Goal: Task Accomplishment & Management: Use online tool/utility

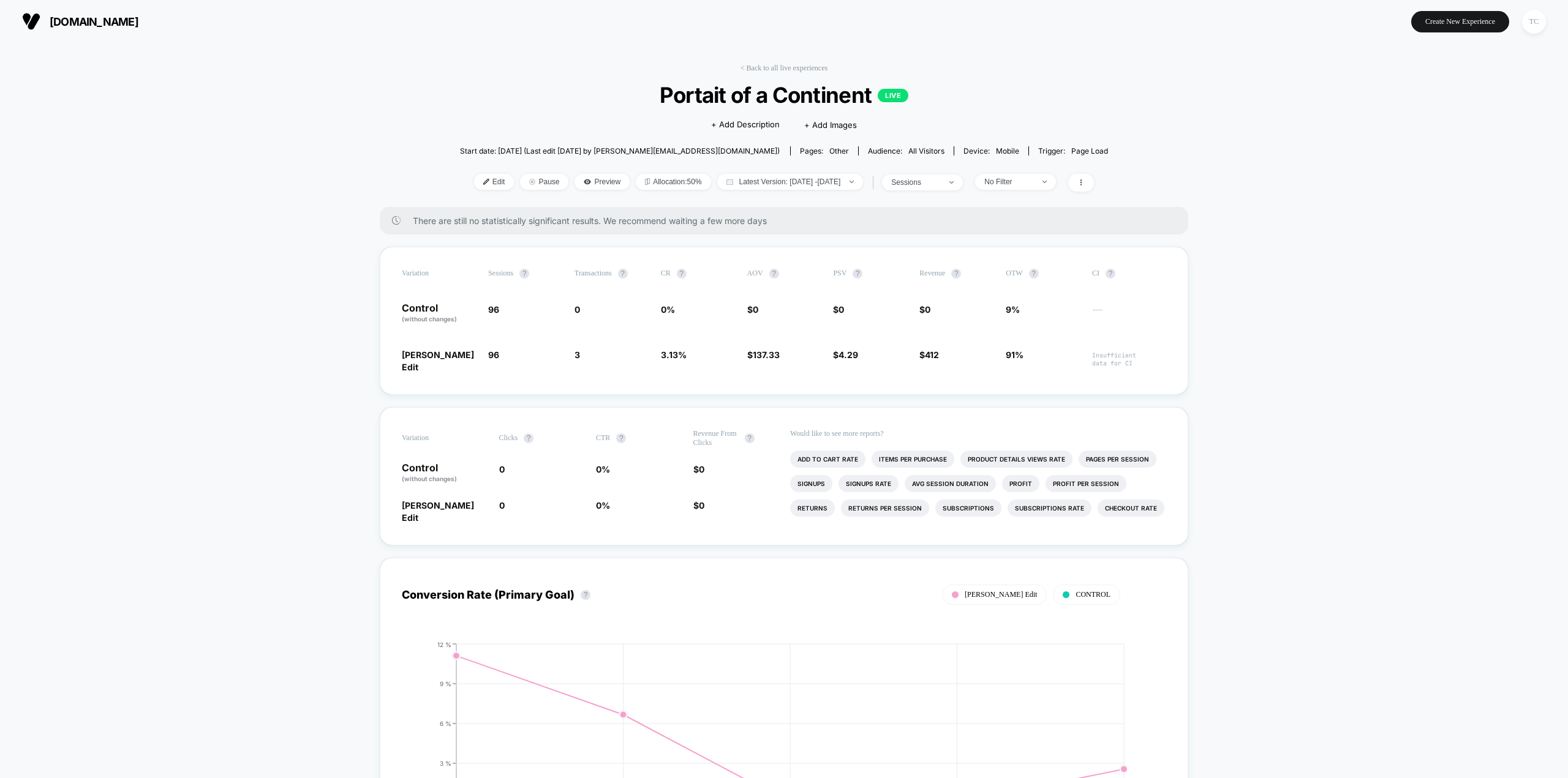
click at [88, 25] on span "[DOMAIN_NAME]" at bounding box center [94, 22] width 89 height 13
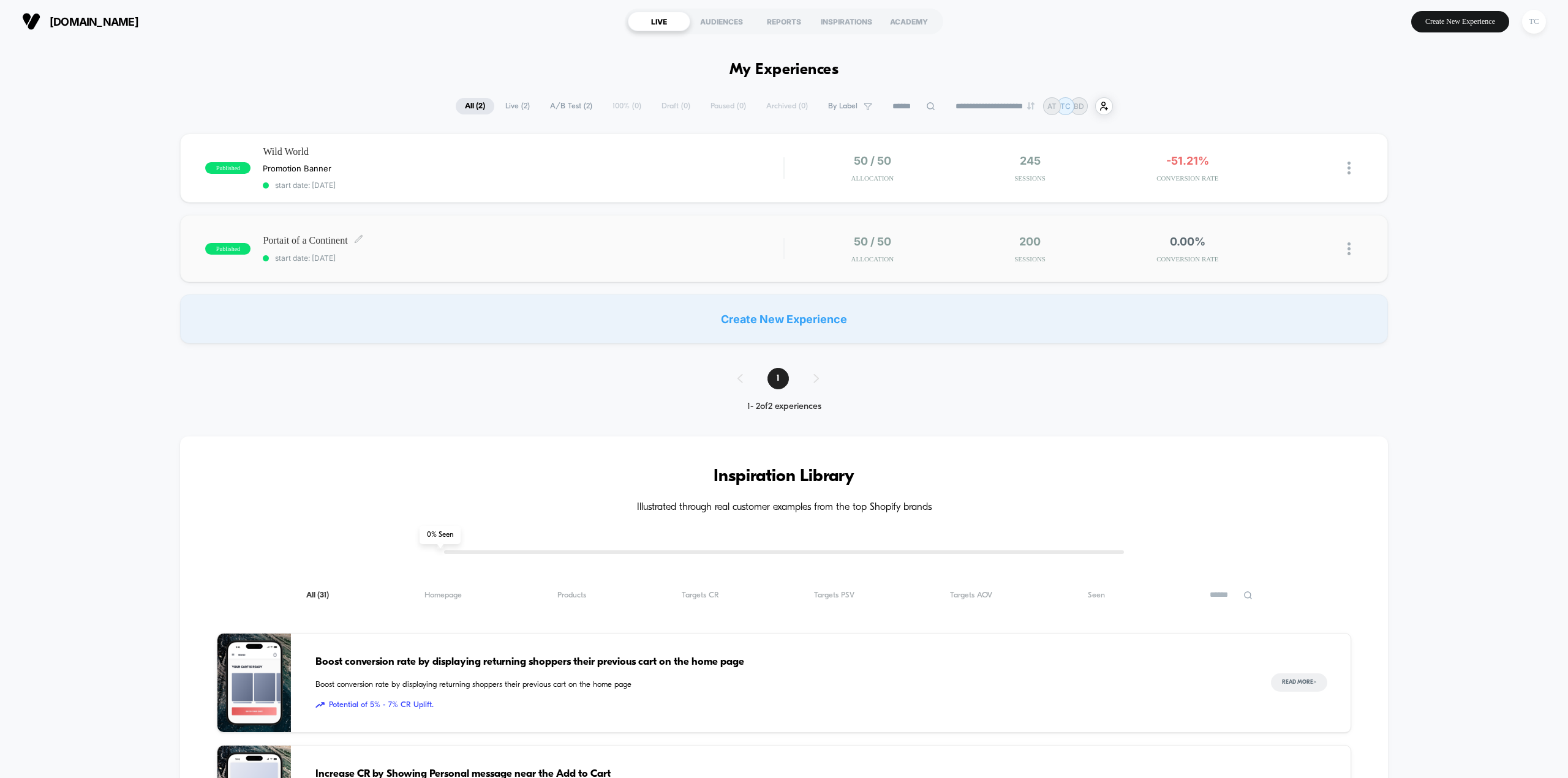
click at [307, 243] on span "Portait of a Continent Click to edit experience details" at bounding box center [523, 240] width 521 height 11
drag, startPoint x: 723, startPoint y: 65, endPoint x: 843, endPoint y: 68, distance: 120.0
drag, startPoint x: 843, startPoint y: 68, endPoint x: 731, endPoint y: 70, distance: 112.0
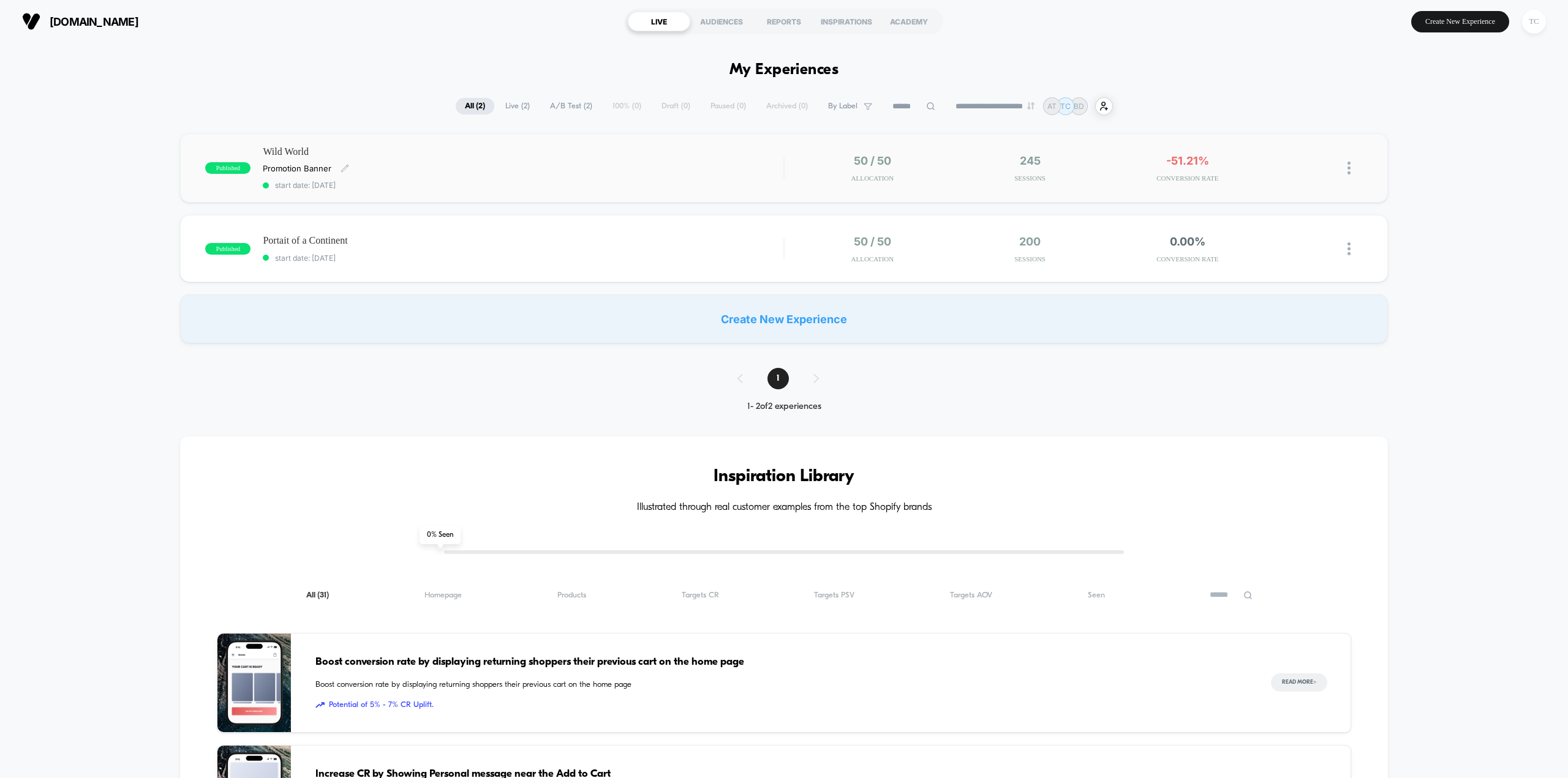
click at [295, 153] on span "Wild World" at bounding box center [523, 152] width 521 height 11
click at [327, 244] on span "Portait of a Continent Click to edit experience details" at bounding box center [523, 240] width 521 height 11
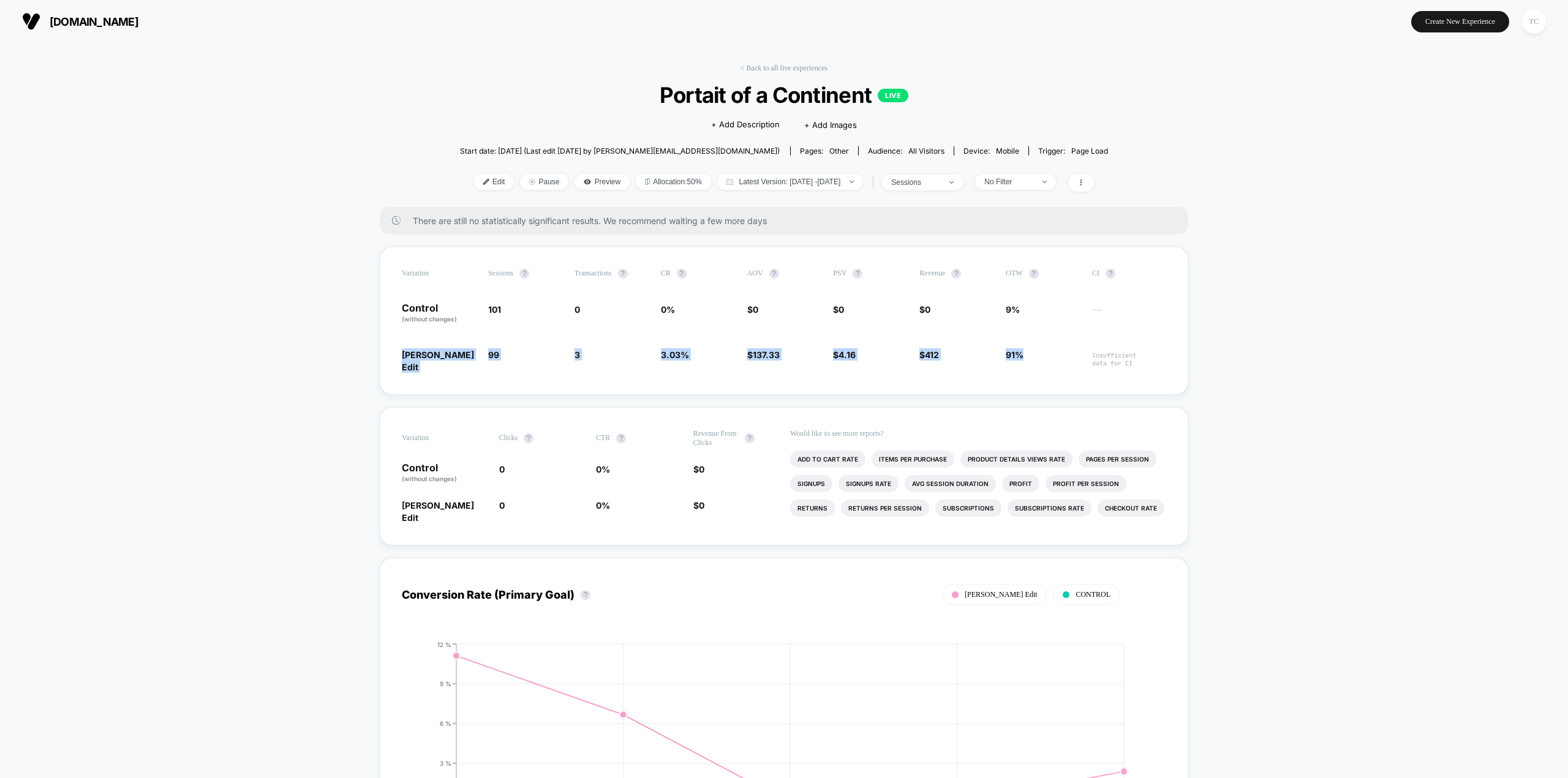
drag, startPoint x: 1027, startPoint y: 355, endPoint x: 378, endPoint y: 358, distance: 649.0
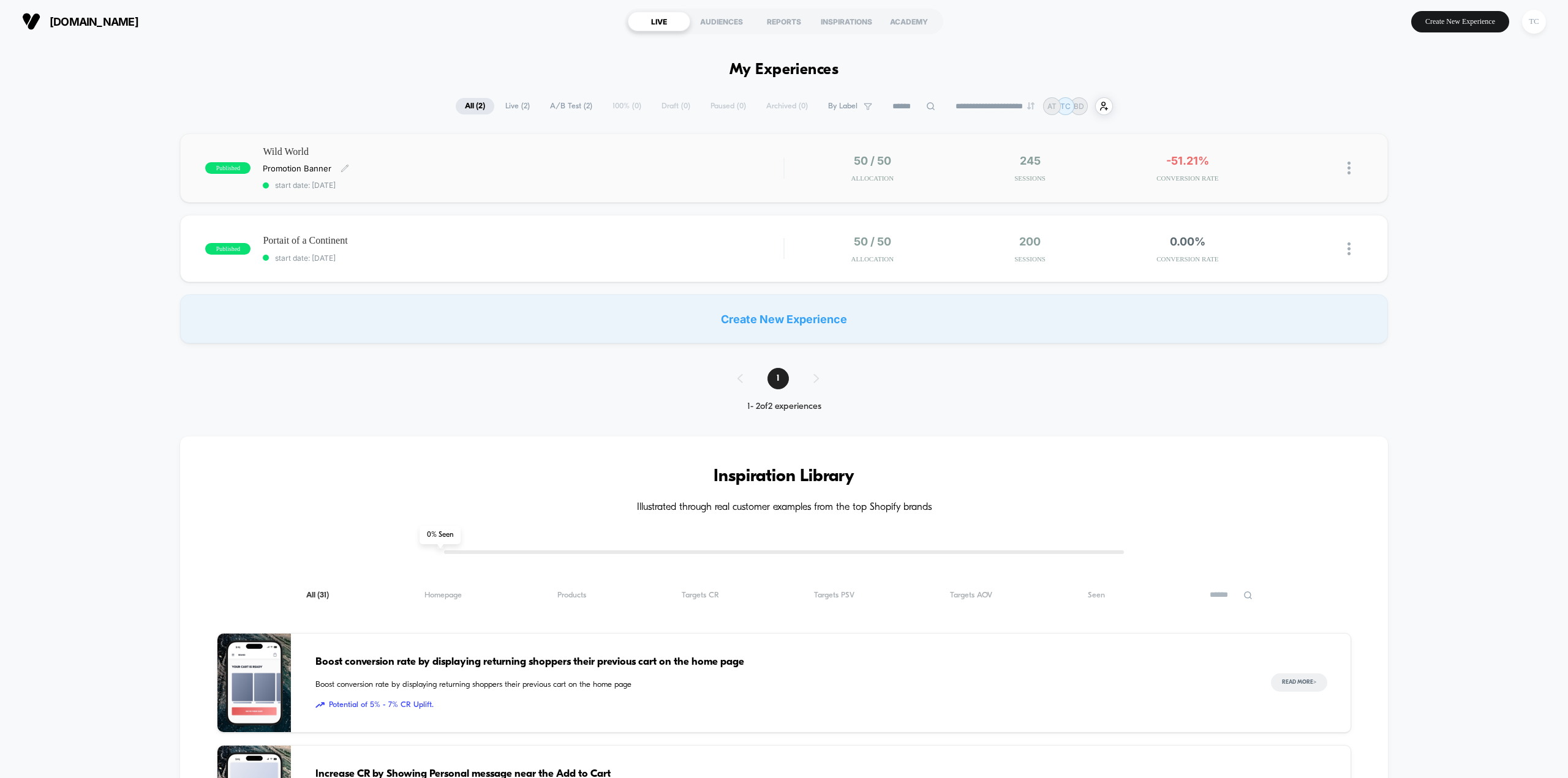
click at [271, 150] on span "Wild World" at bounding box center [523, 152] width 521 height 11
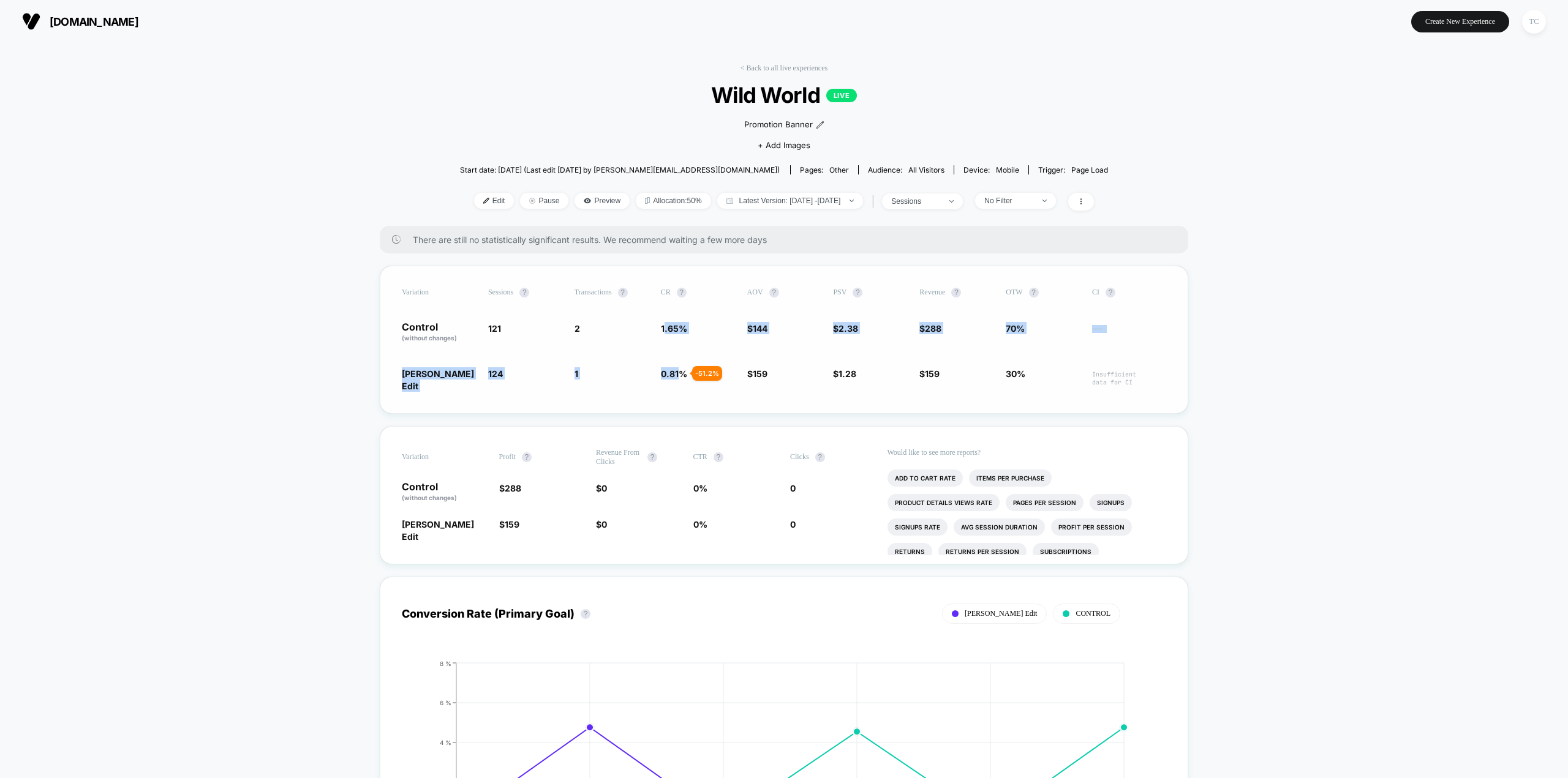
drag, startPoint x: 674, startPoint y: 326, endPoint x: 688, endPoint y: 372, distance: 48.1
click at [688, 372] on div "Variation Sessions ? Transactions ? CR ? AOV ? PSV ? Revenue ? OTW ? CI ? Contr…" at bounding box center [784, 339] width 808 height 148
click at [687, 372] on span "0.81 %" at bounding box center [674, 373] width 27 height 11
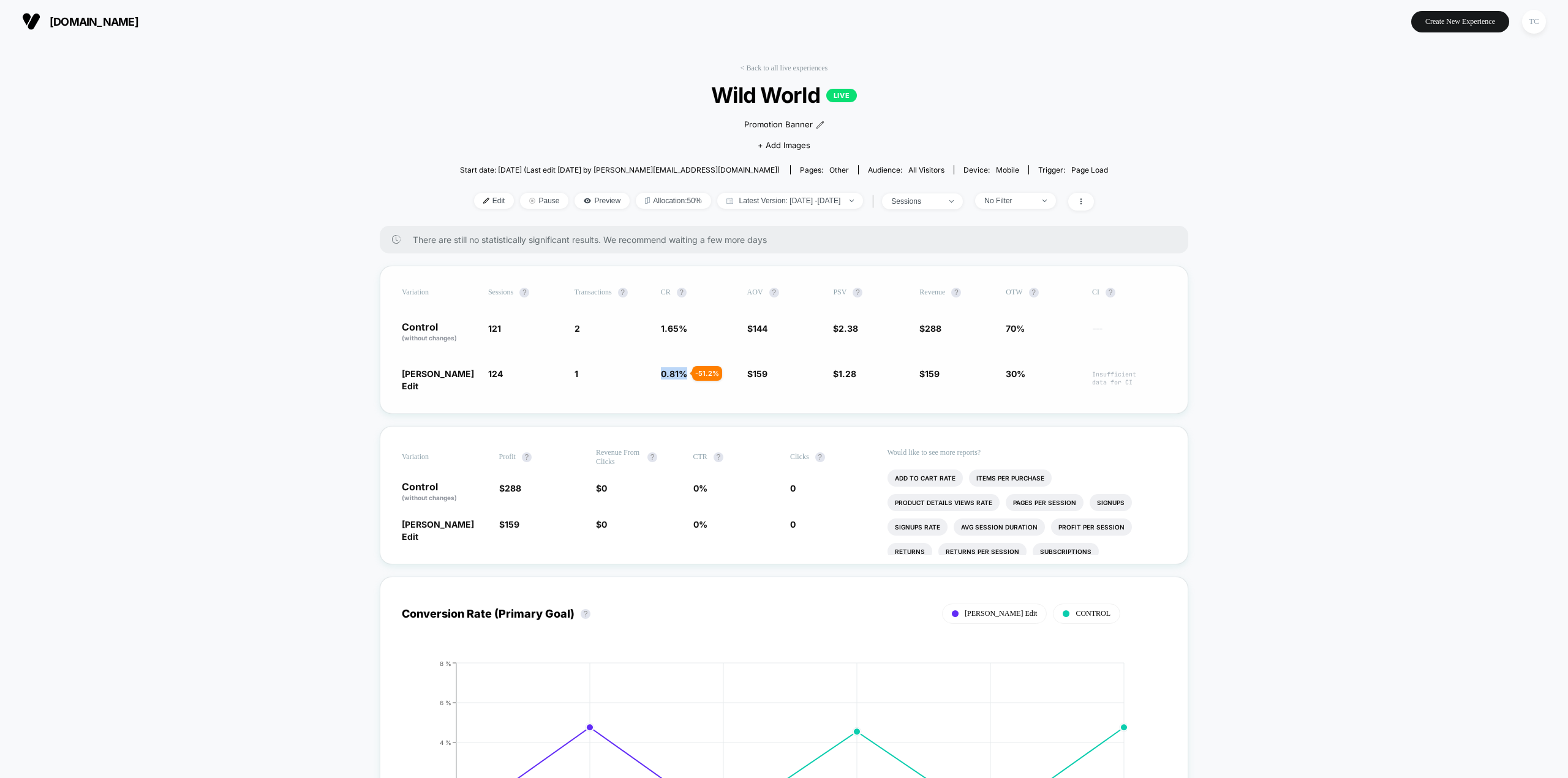
click at [687, 372] on span "0.81 %" at bounding box center [674, 373] width 27 height 11
click at [687, 373] on span "0.81 %" at bounding box center [674, 373] width 27 height 11
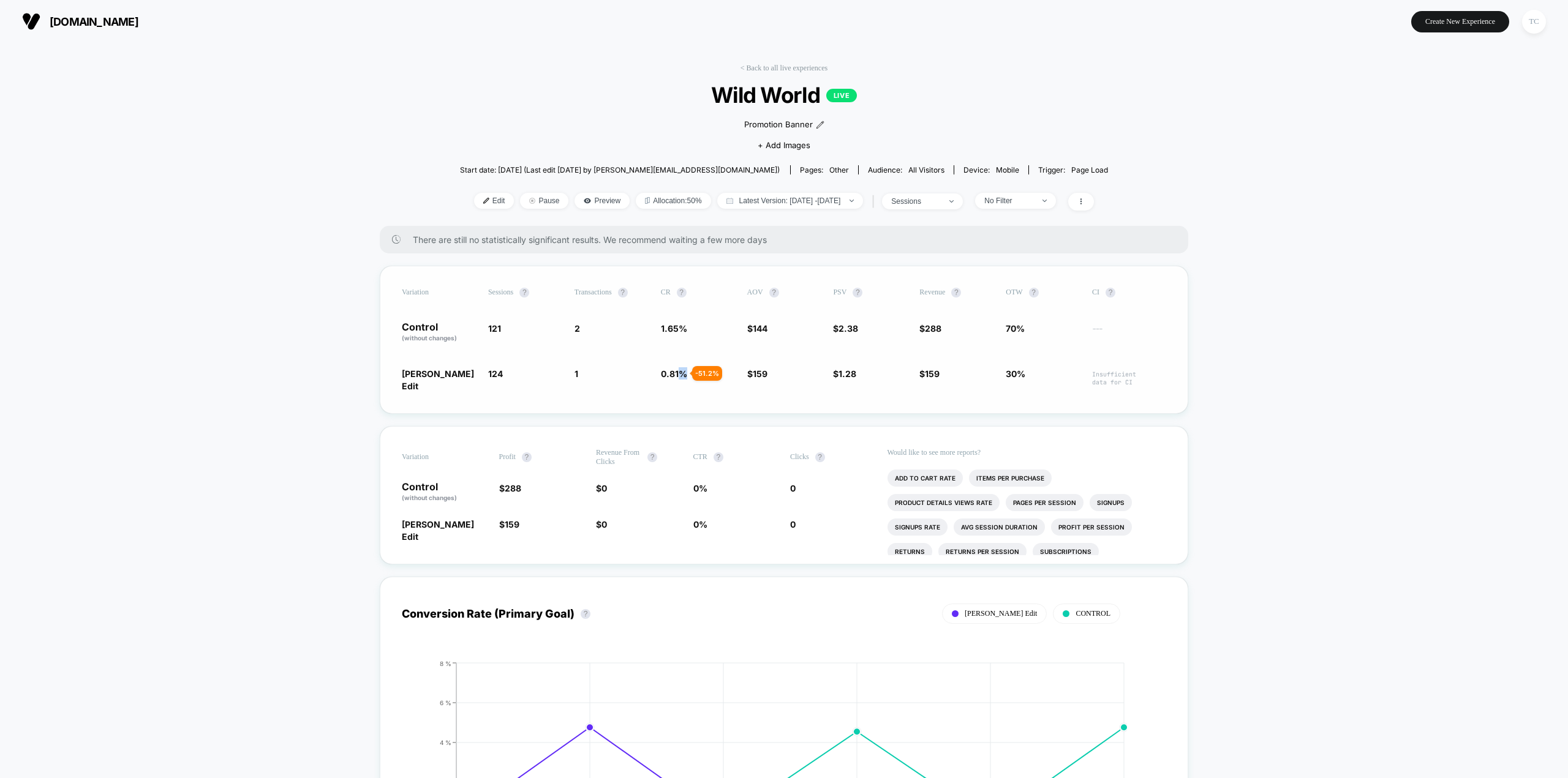
click at [687, 373] on span "0.81 %" at bounding box center [674, 373] width 27 height 11
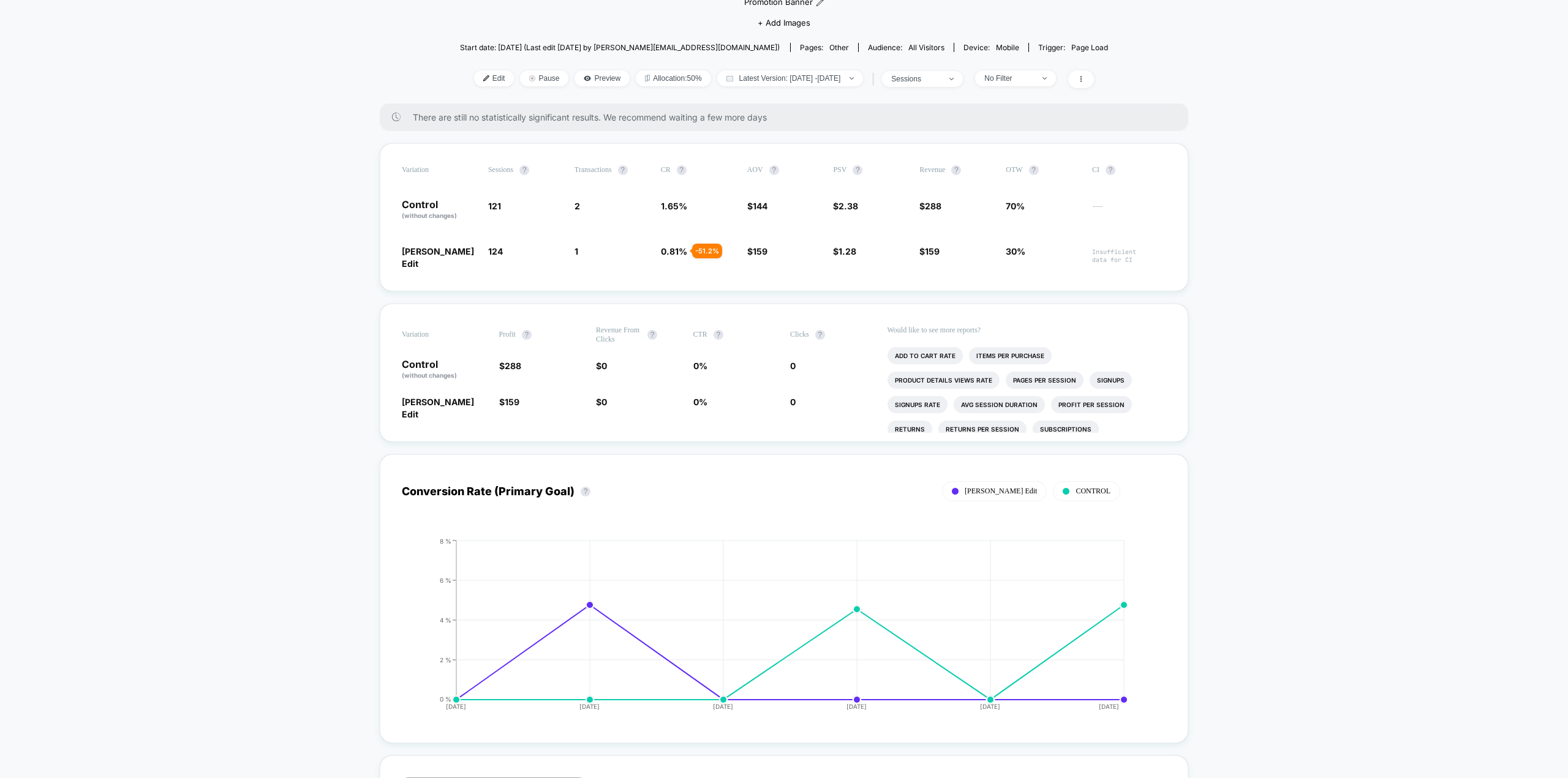
scroll to position [61, 0]
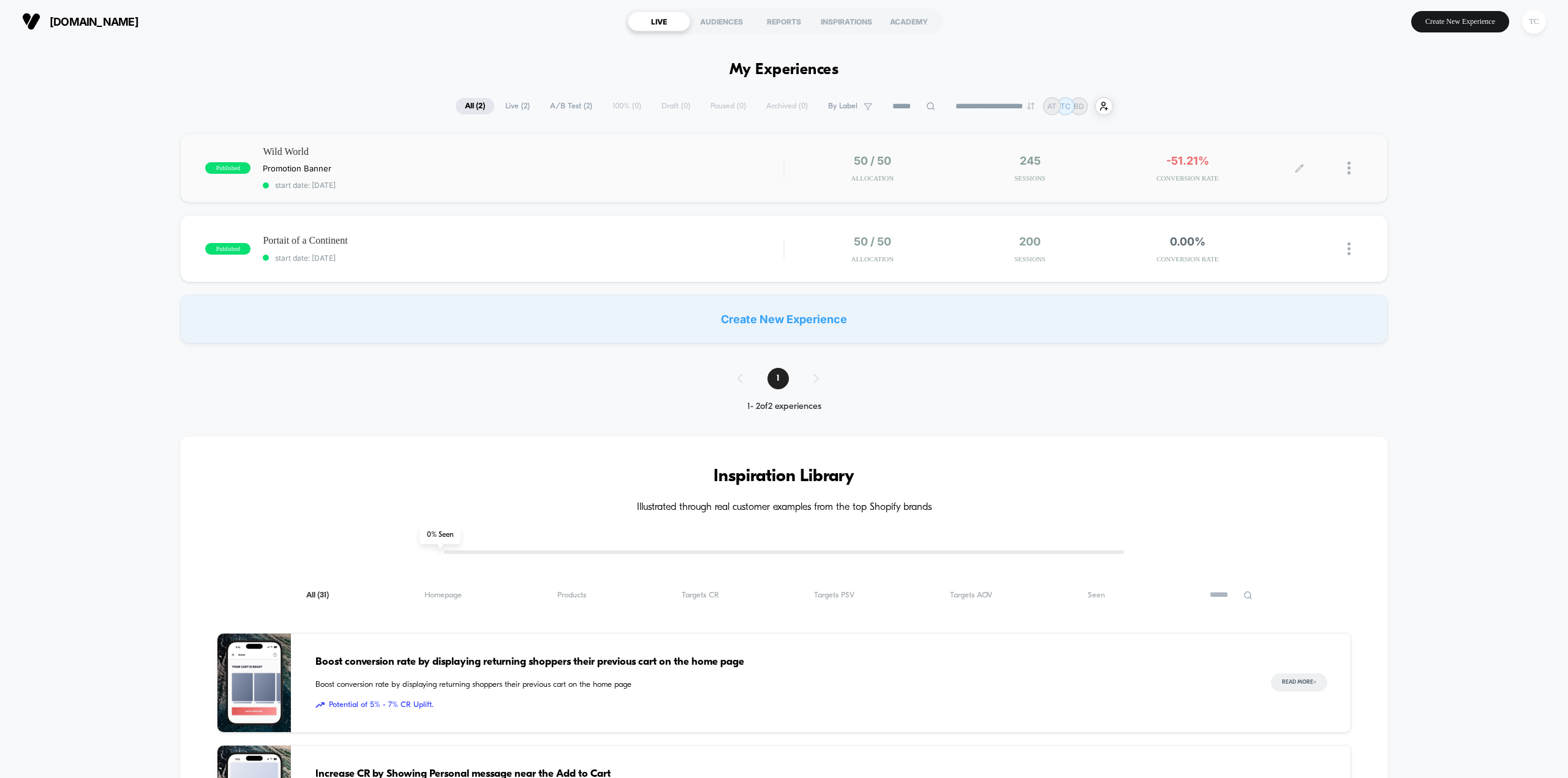
click at [1351, 170] on div at bounding box center [1355, 168] width 15 height 27
click at [1292, 183] on div "Preview Link" at bounding box center [1286, 183] width 110 height 27
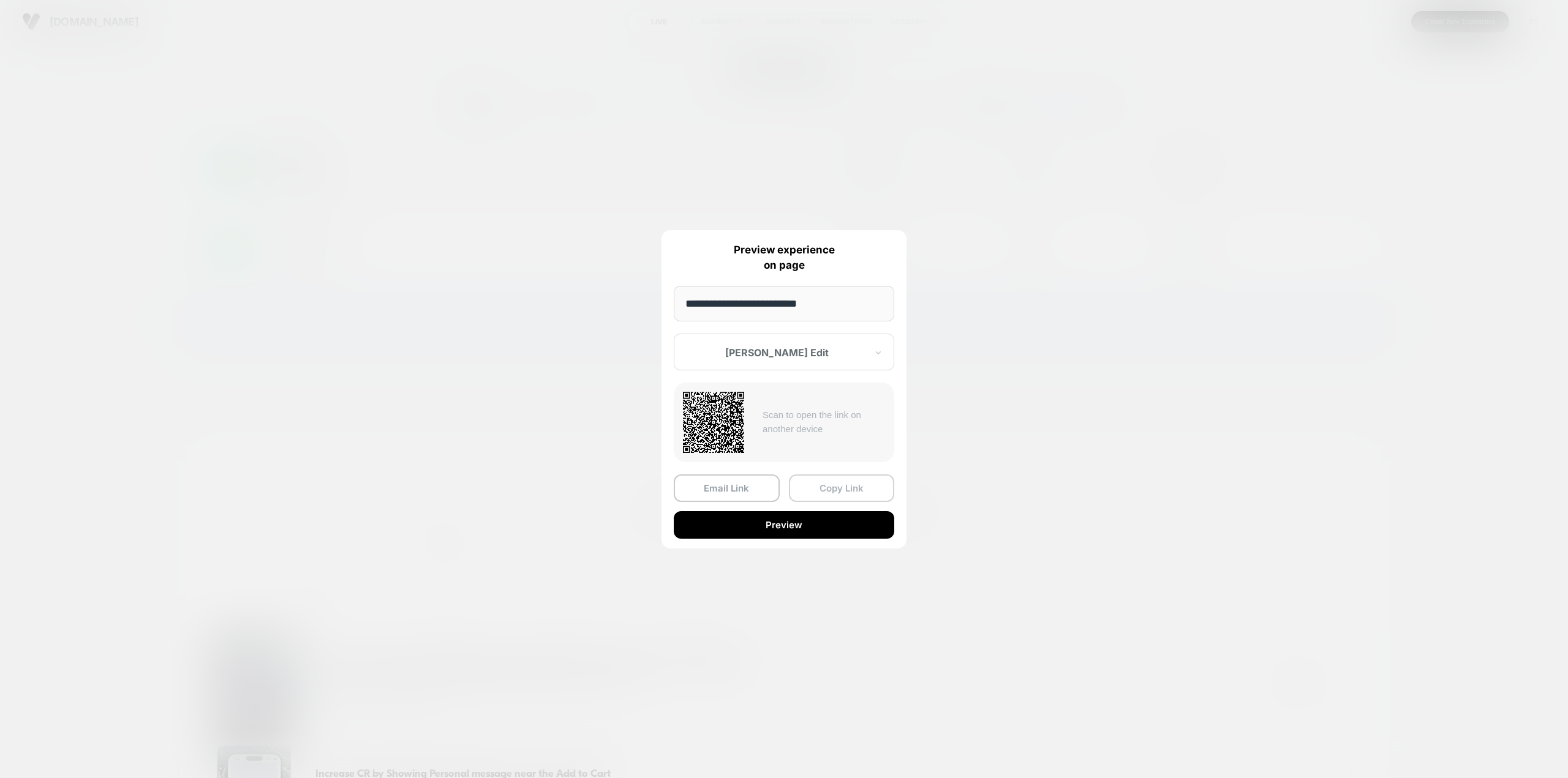
click at [877, 495] on button "Copy Link" at bounding box center [841, 488] width 106 height 27
